Goal: Task Accomplishment & Management: Complete application form

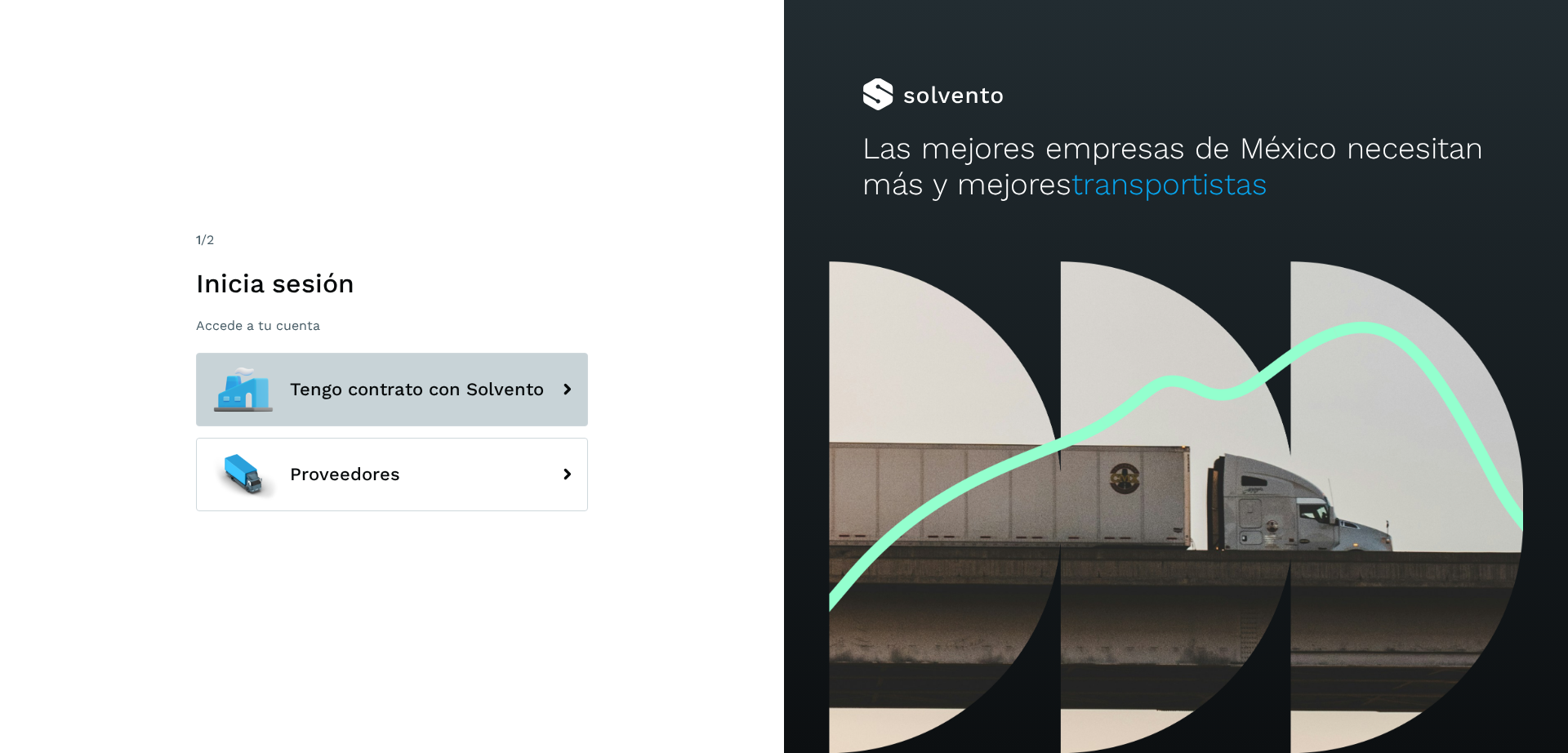
click at [321, 395] on span "Tengo contrato con Solvento" at bounding box center [416, 390] width 254 height 20
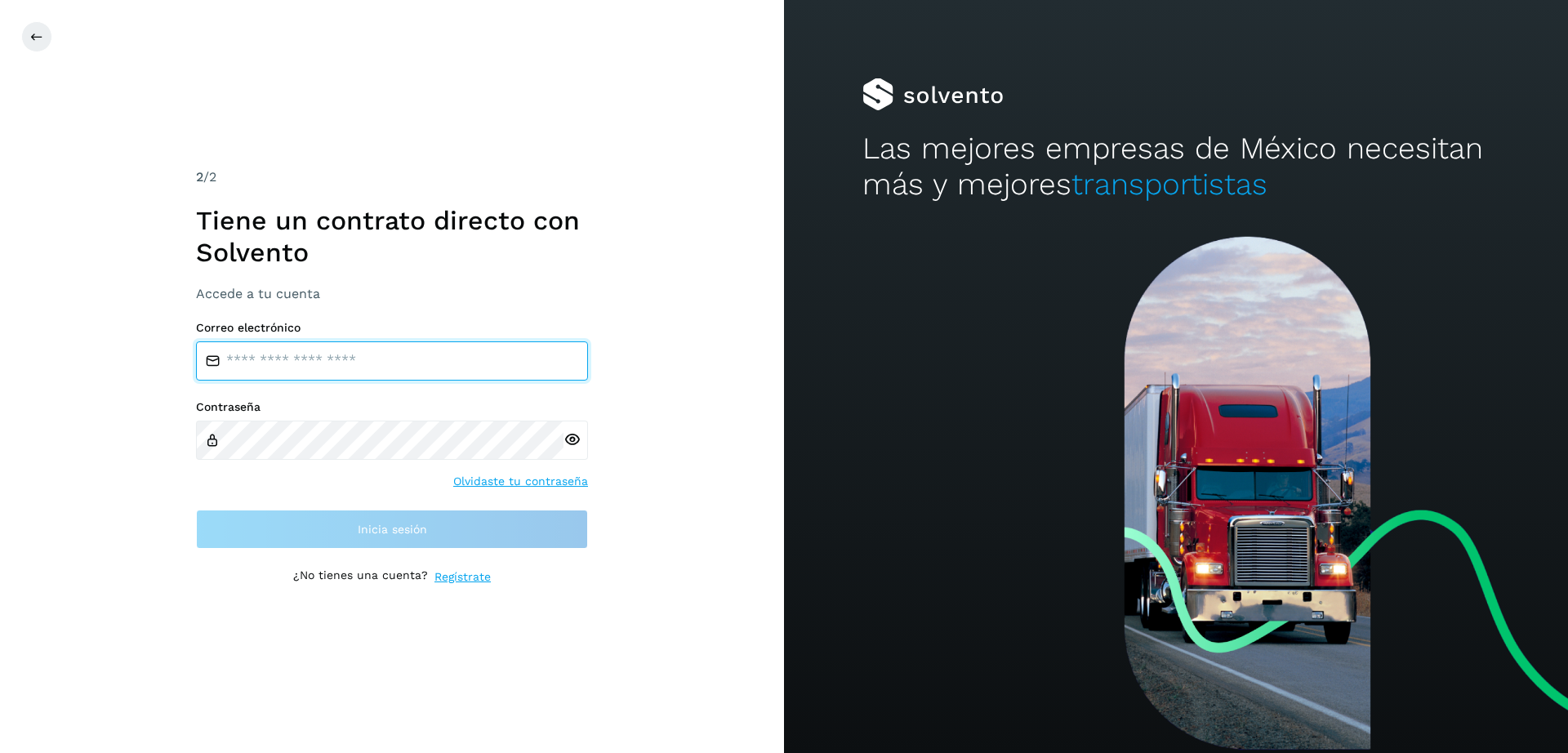
type input "**********"
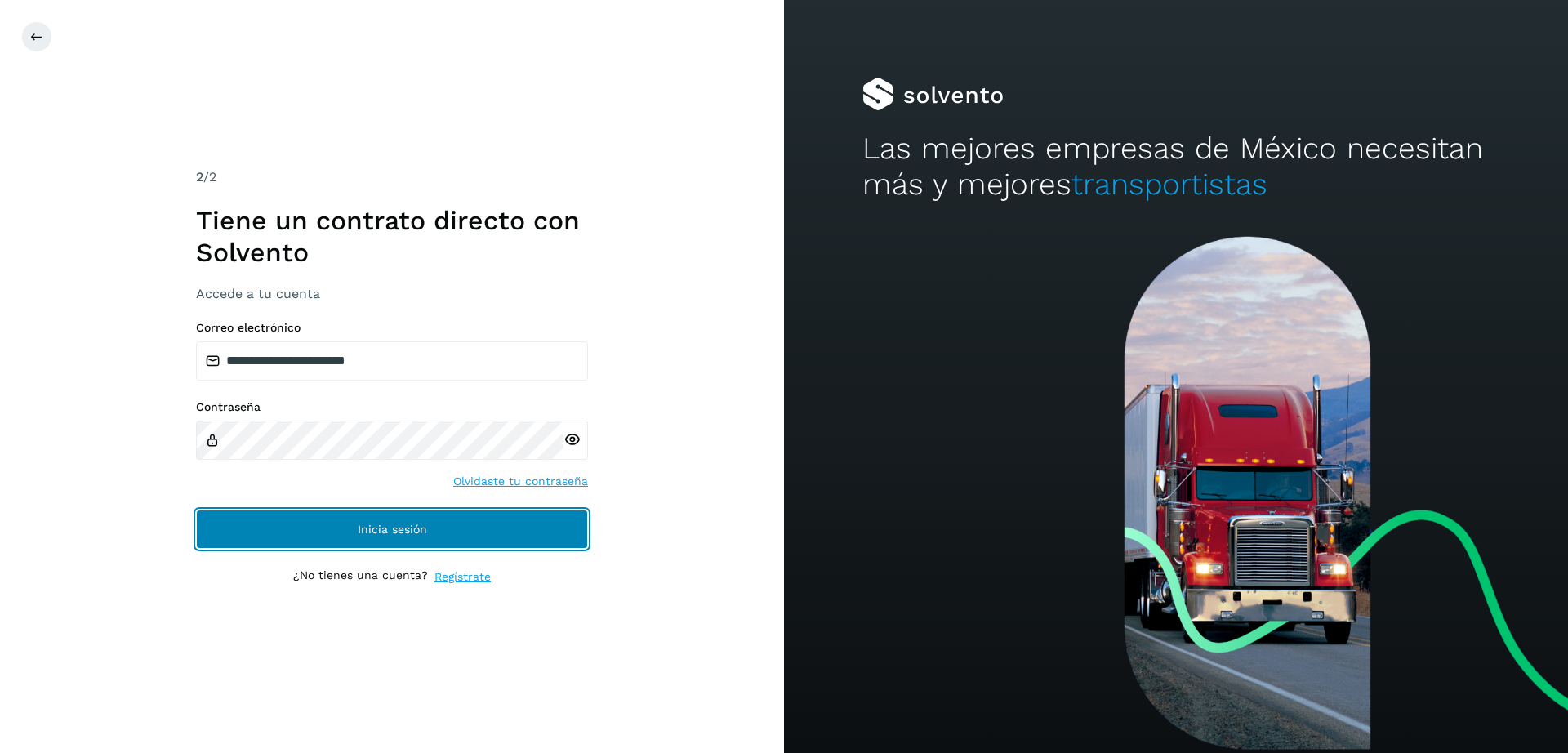
click at [322, 526] on button "Inicia sesión" at bounding box center [391, 529] width 392 height 39
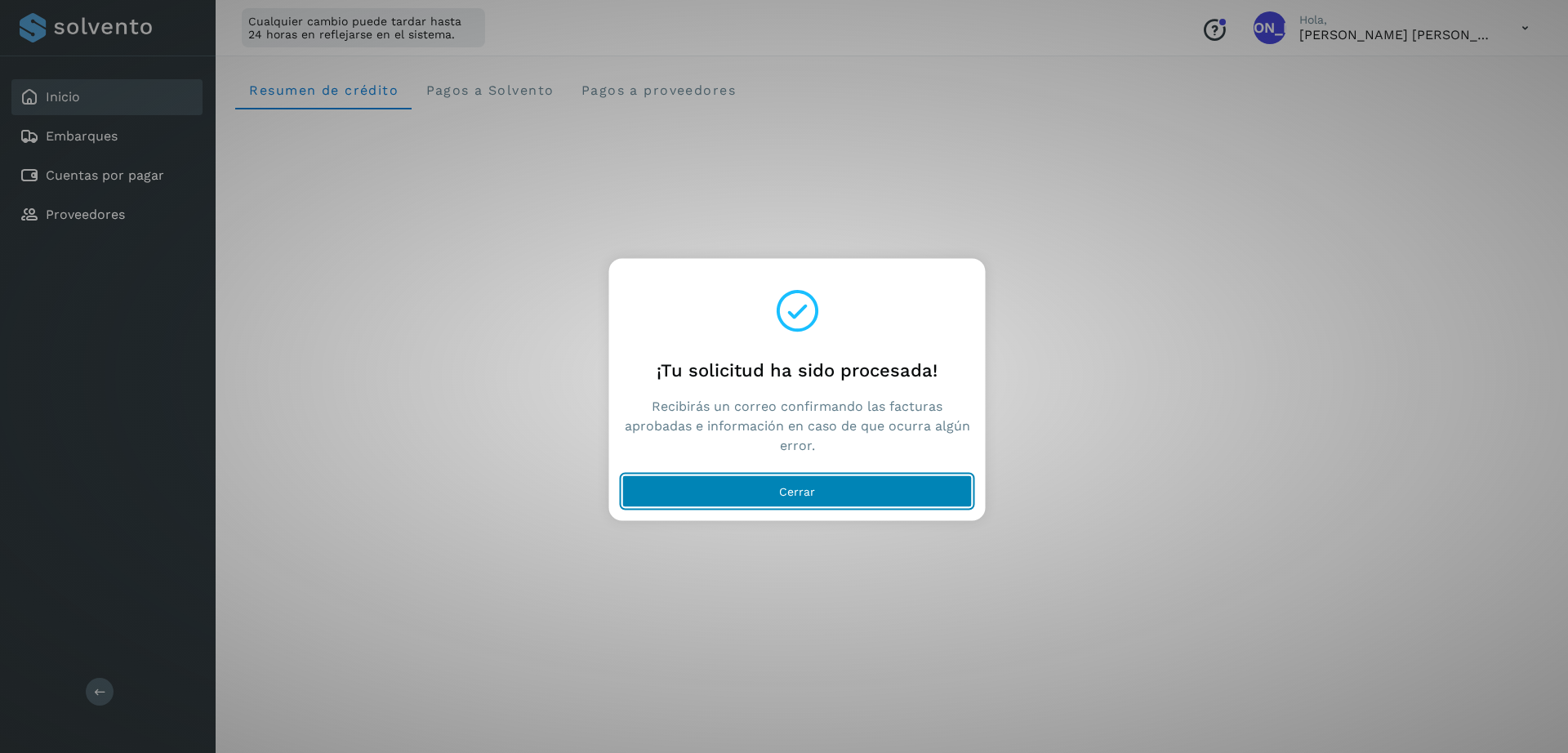
click at [659, 498] on button "Cerrar" at bounding box center [798, 491] width 350 height 33
